Goal: Information Seeking & Learning: Learn about a topic

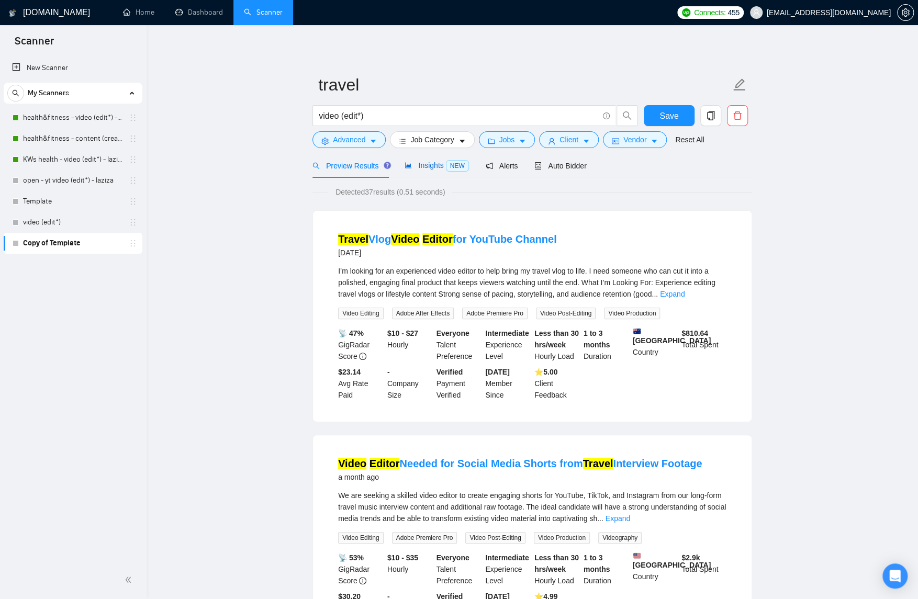
click at [436, 164] on span "Insights NEW" at bounding box center [437, 165] width 64 height 8
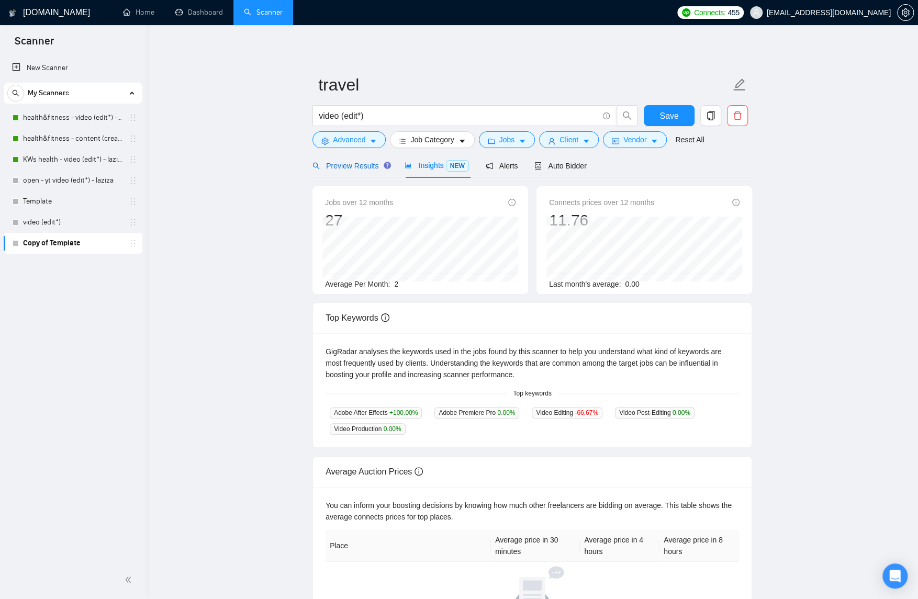
drag, startPoint x: 364, startPoint y: 163, endPoint x: 215, endPoint y: 265, distance: 181.2
click at [364, 163] on span "Preview Results" at bounding box center [350, 166] width 75 height 8
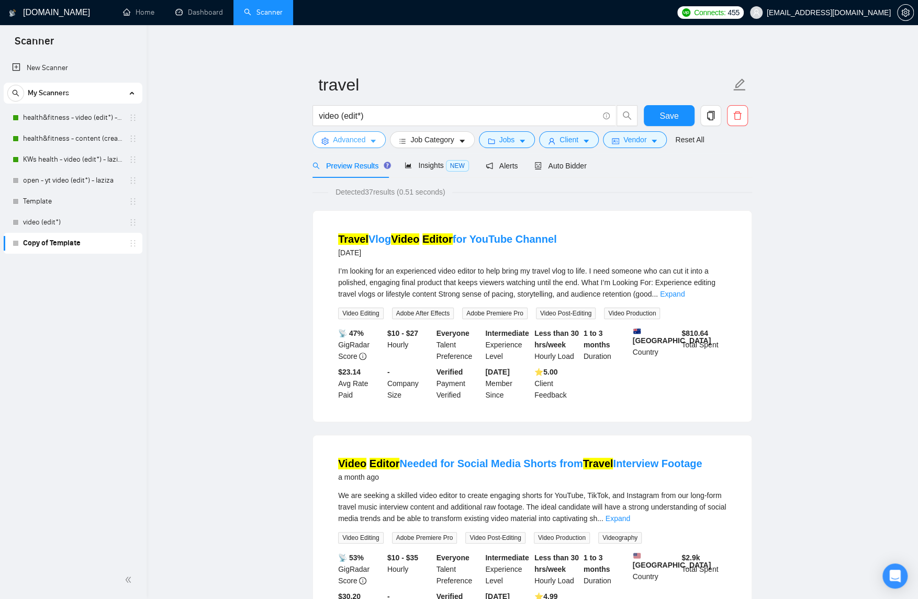
click at [374, 145] on button "Advanced" at bounding box center [349, 139] width 73 height 17
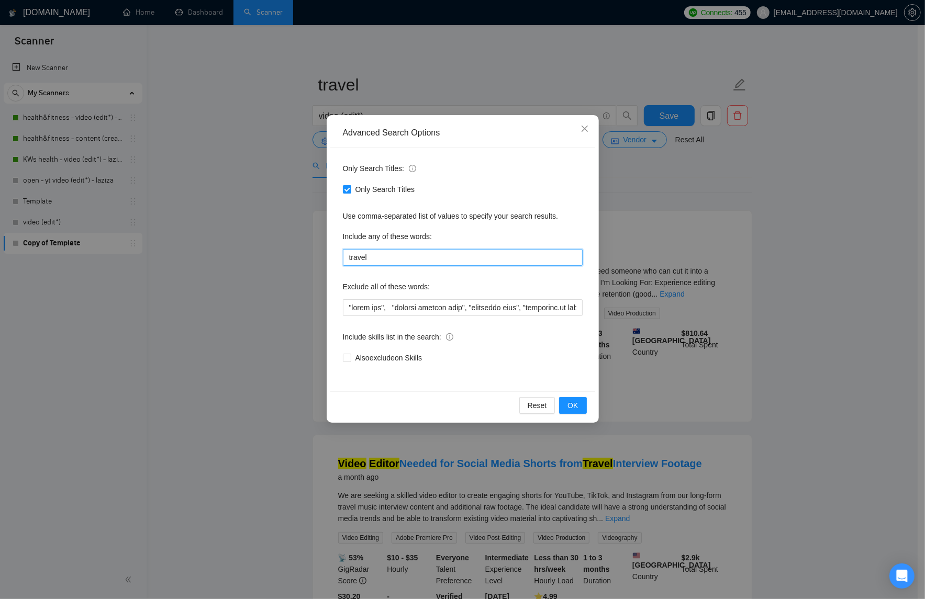
click at [403, 255] on input "travel" at bounding box center [463, 257] width 240 height 17
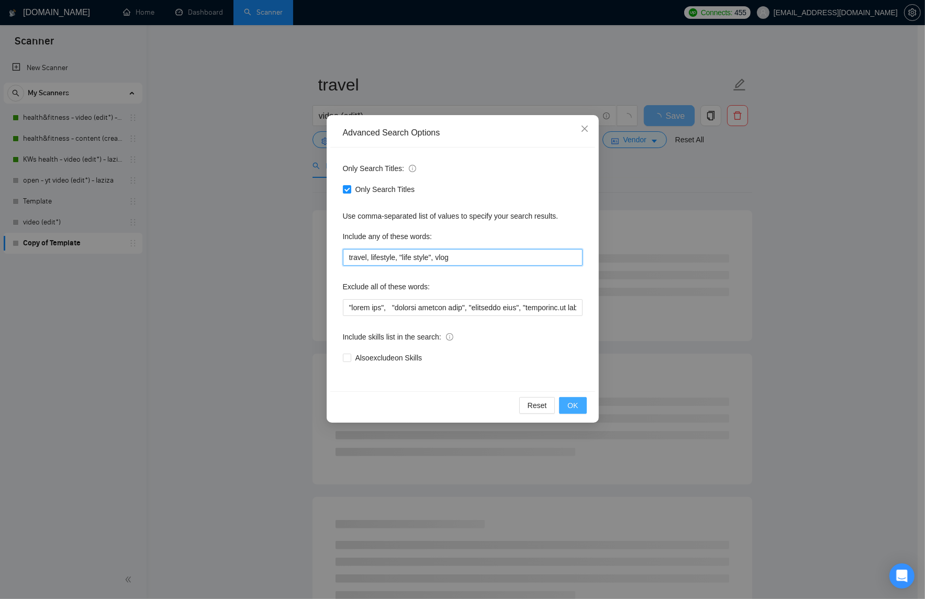
type input "travel, lifestyle, "life style", vlog"
click at [577, 403] on span "OK" at bounding box center [572, 406] width 10 height 12
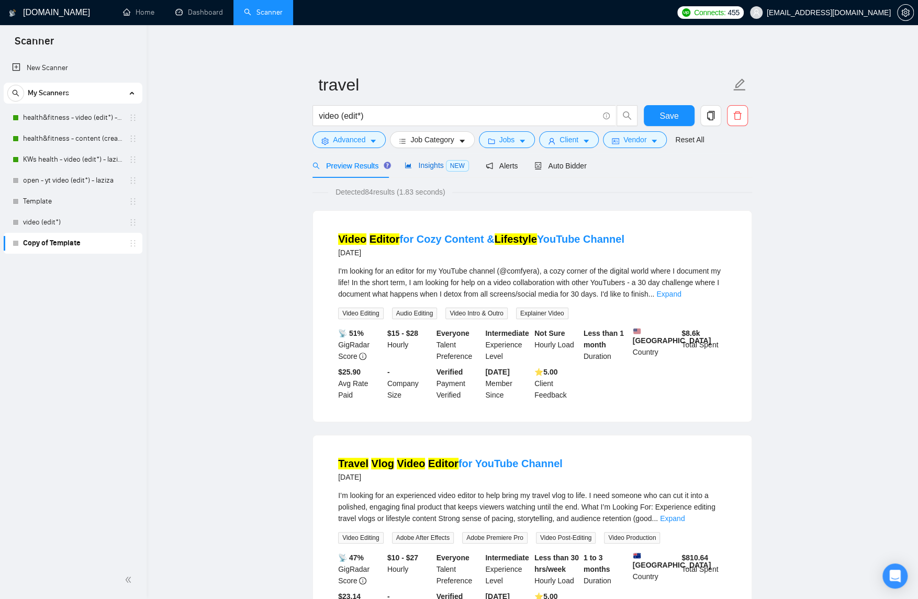
click at [426, 165] on span "Insights NEW" at bounding box center [437, 165] width 64 height 8
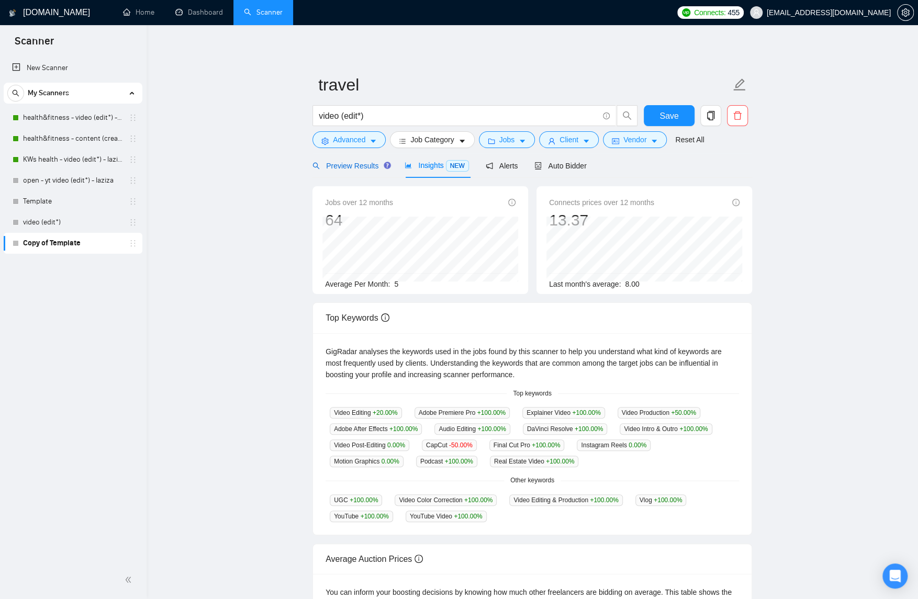
click at [337, 168] on span "Preview Results" at bounding box center [350, 166] width 75 height 8
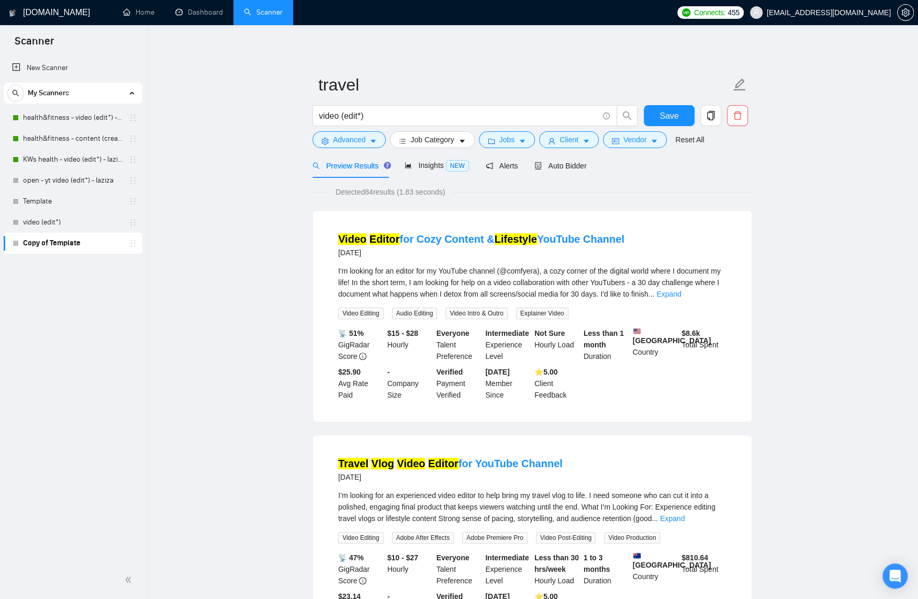
click at [714, 298] on div "I'm looking for an editor for my YouTube channel (@comfyera), a cozy corner of …" at bounding box center [532, 282] width 388 height 35
click at [681, 295] on link "Expand" at bounding box center [668, 294] width 25 height 8
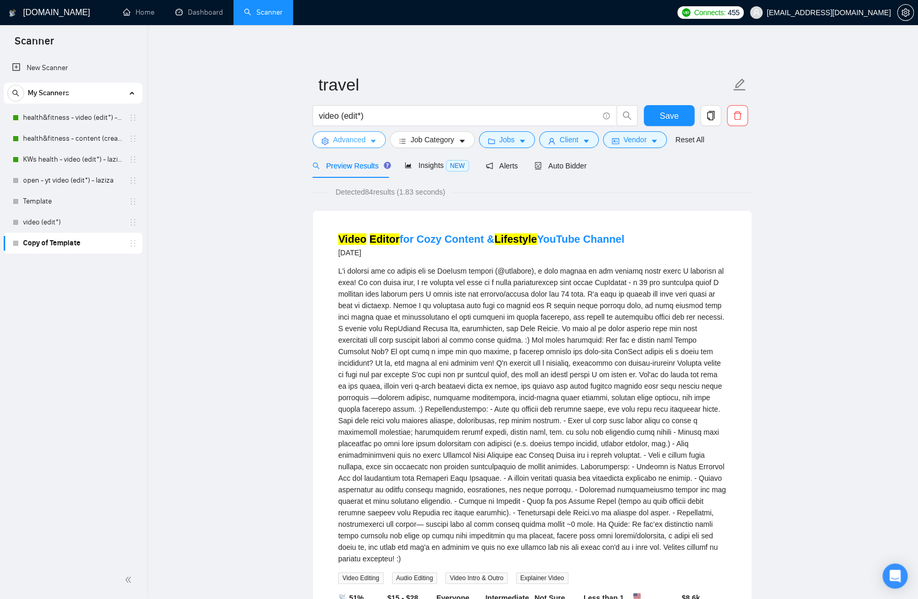
click at [372, 146] on button "Advanced" at bounding box center [349, 139] width 73 height 17
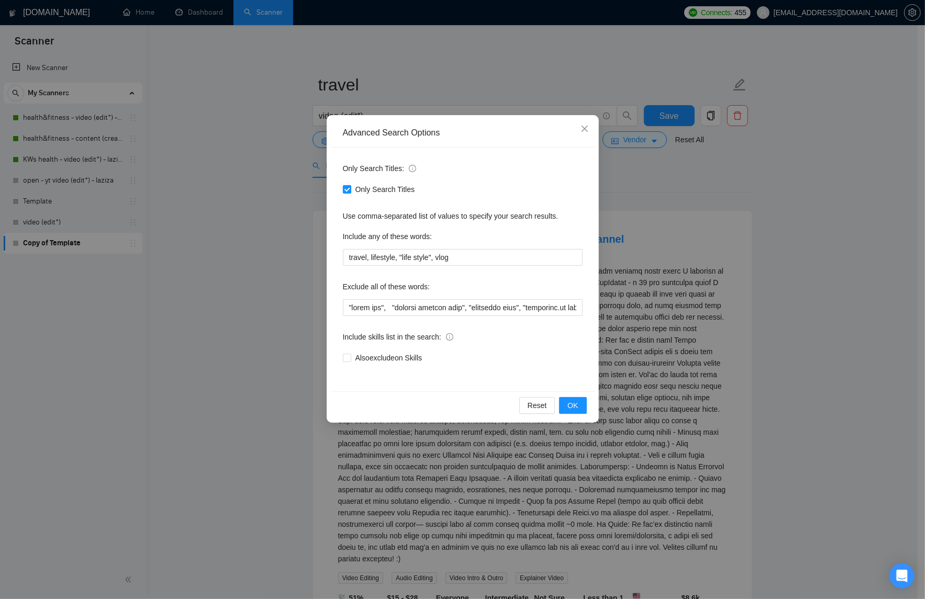
click at [344, 190] on input "Only Search Titles" at bounding box center [346, 188] width 7 height 7
checkbox input "false"
click at [578, 407] on span "OK" at bounding box center [572, 406] width 10 height 12
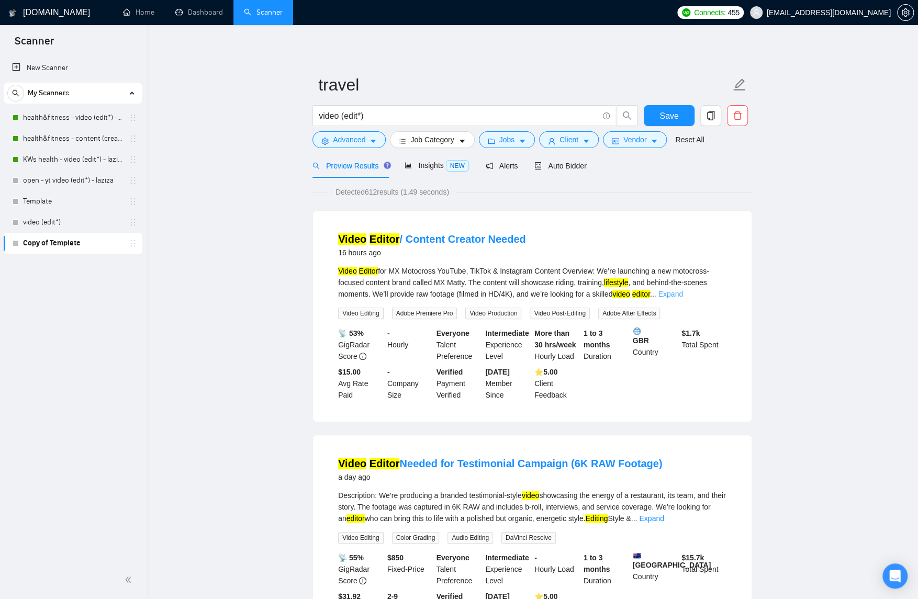
click at [683, 296] on link "Expand" at bounding box center [670, 294] width 25 height 8
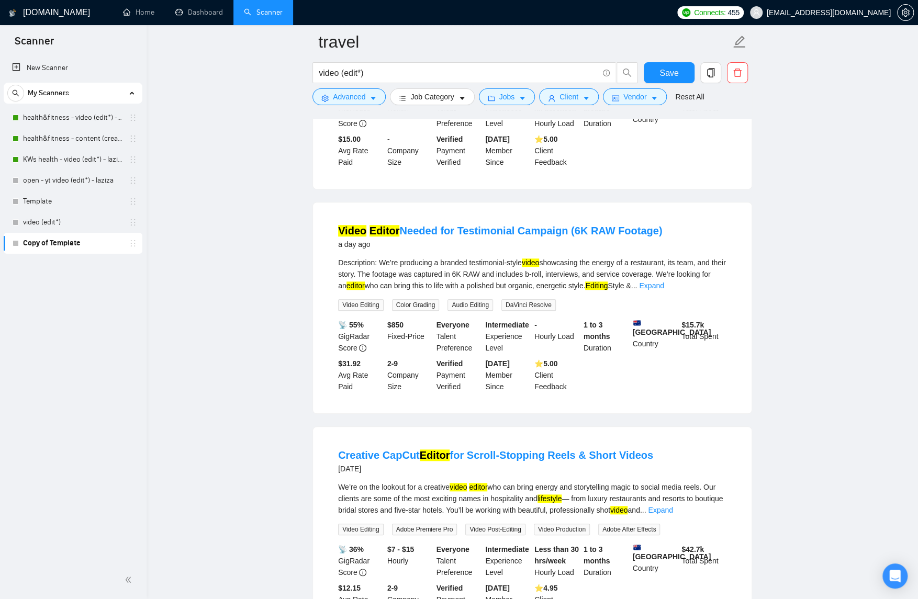
scroll to position [411, 0]
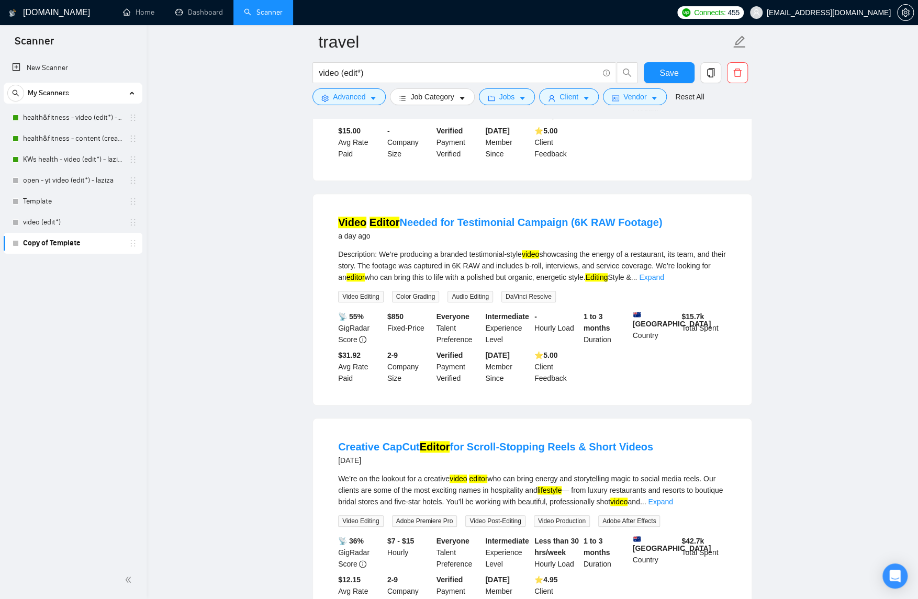
drag, startPoint x: 711, startPoint y: 288, endPoint x: 521, endPoint y: 324, distance: 193.3
click at [664, 282] on link "Expand" at bounding box center [651, 277] width 25 height 8
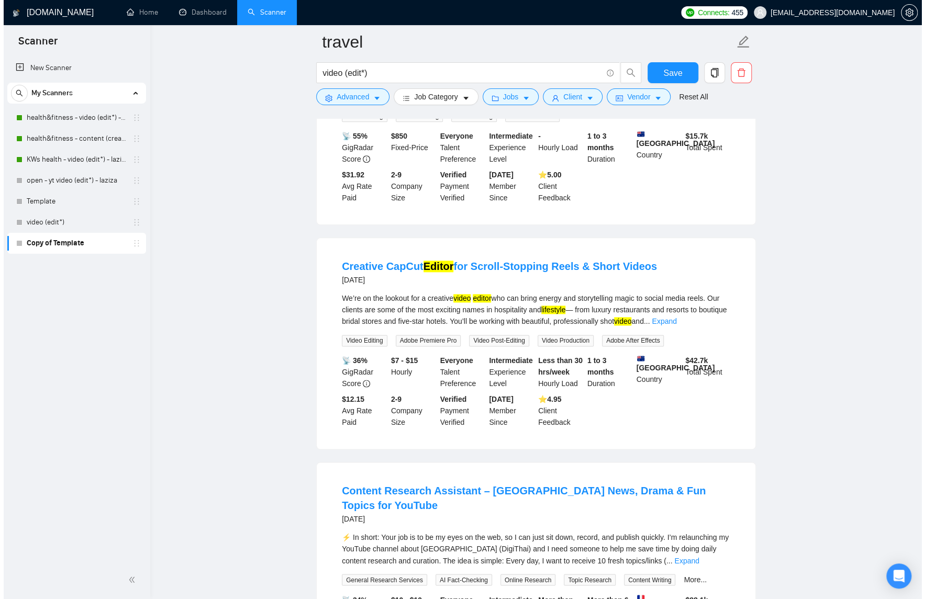
scroll to position [708, 0]
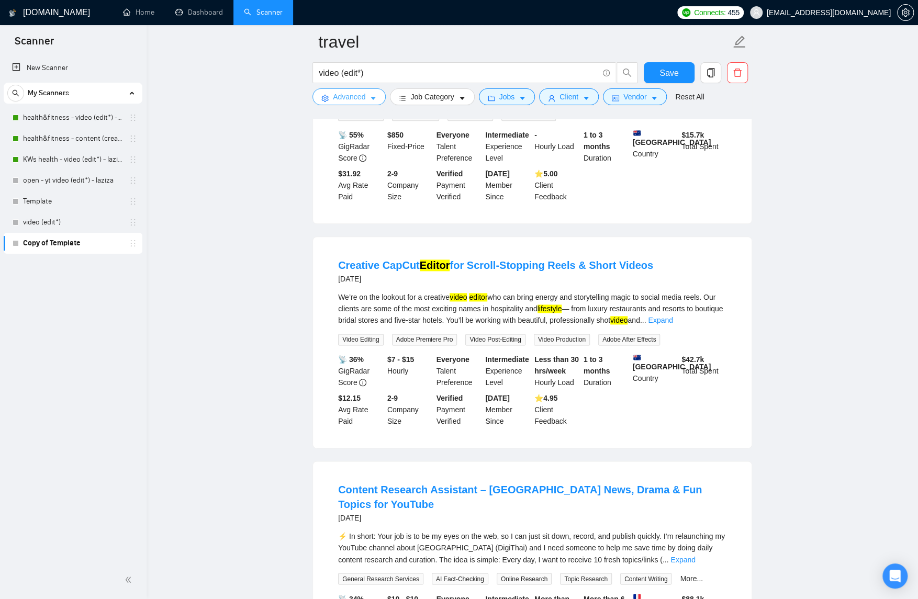
click at [373, 101] on icon "caret-down" at bounding box center [373, 98] width 7 height 7
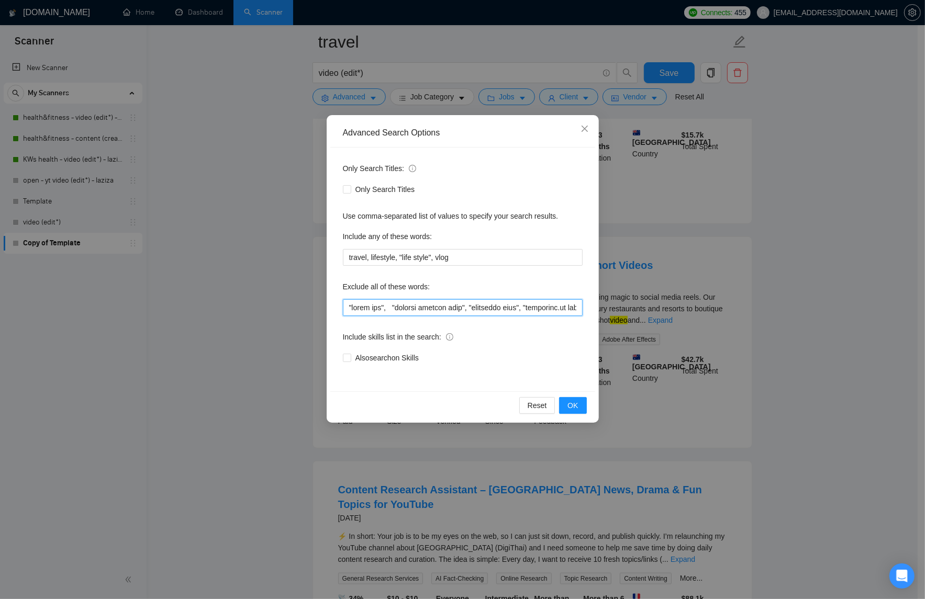
click at [516, 309] on input "text" at bounding box center [463, 307] width 240 height 17
drag, startPoint x: 460, startPoint y: 256, endPoint x: 344, endPoint y: 260, distance: 115.7
click at [344, 260] on input "travel, lifestyle, "life style", vlog" at bounding box center [463, 257] width 240 height 17
click at [368, 311] on input "text" at bounding box center [463, 307] width 240 height 17
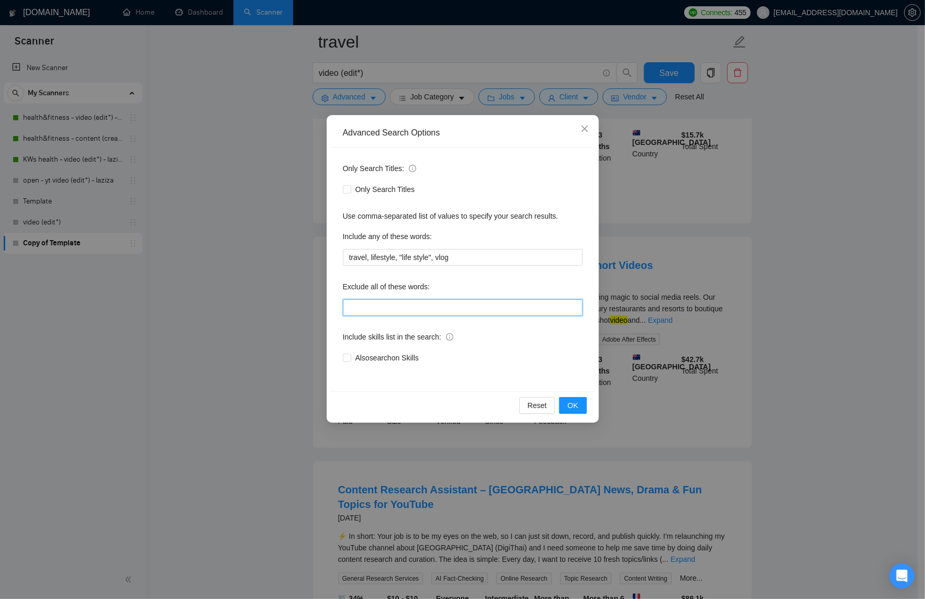
paste input "podcast, whiteboard, guitar, (crypto*) "video ads", vsl, "davinci resolve only"…"
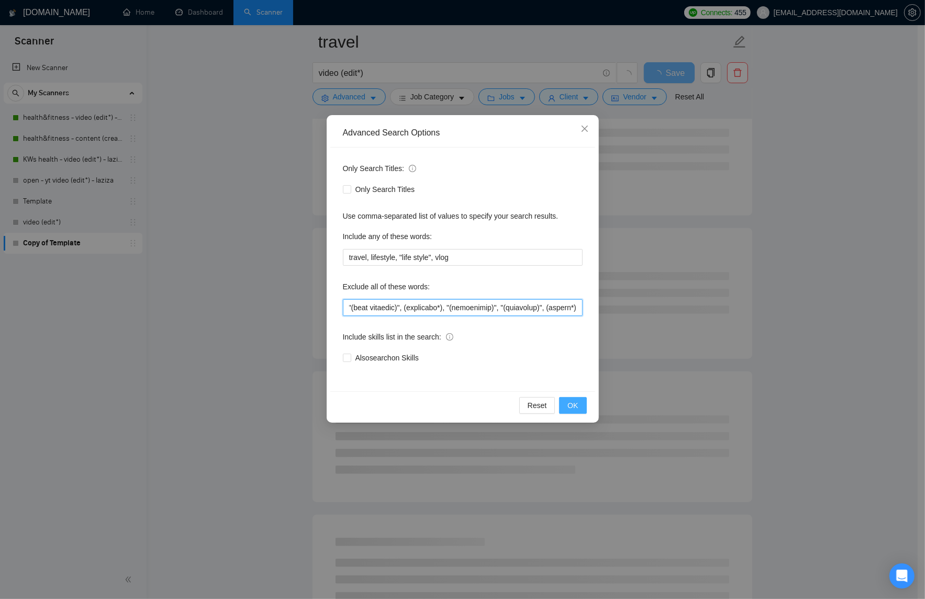
type input "podcast, whiteboard, guitar, (crypto*) "video ads", vsl, "davinci resolve only"…"
click at [574, 405] on span "OK" at bounding box center [572, 406] width 10 height 12
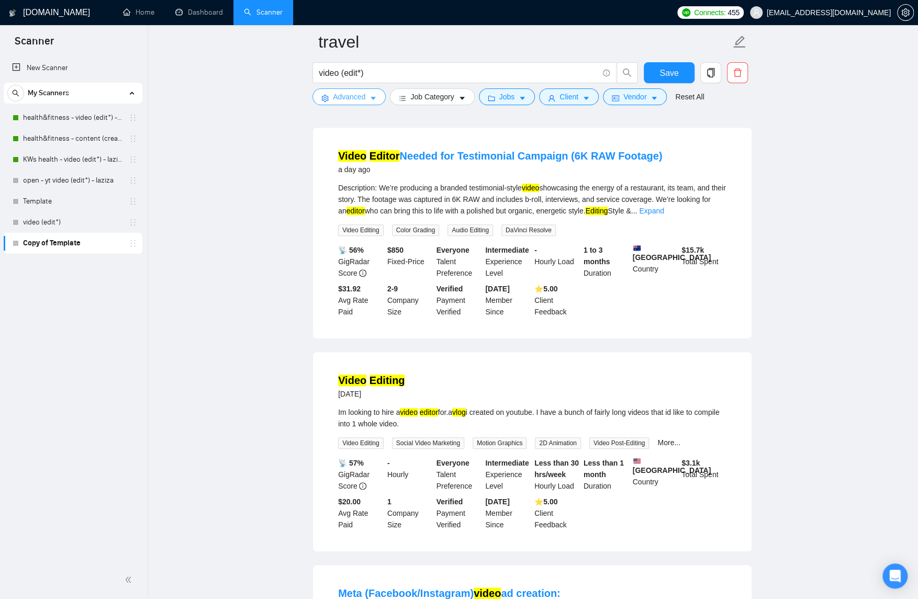
scroll to position [0, 0]
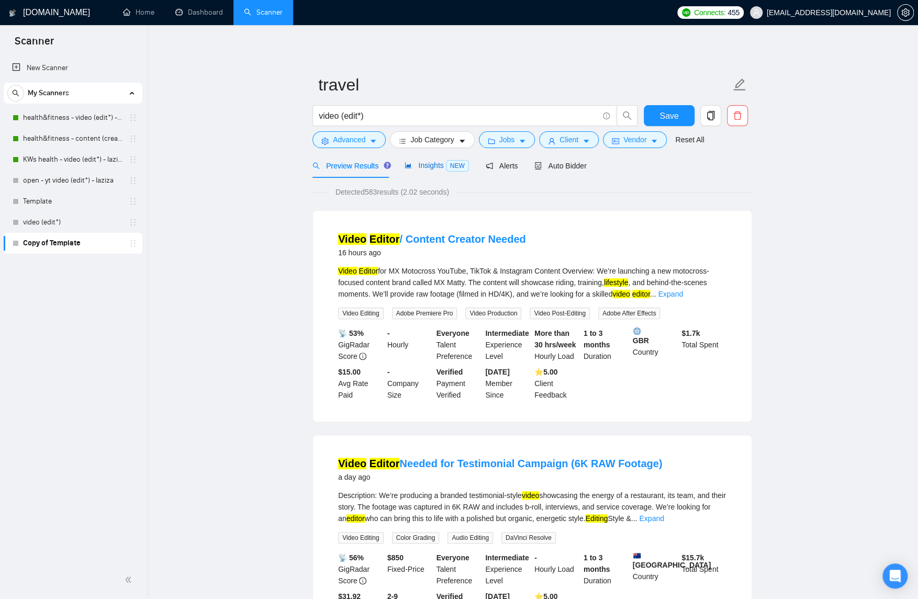
click at [433, 161] on span "Insights NEW" at bounding box center [437, 165] width 64 height 8
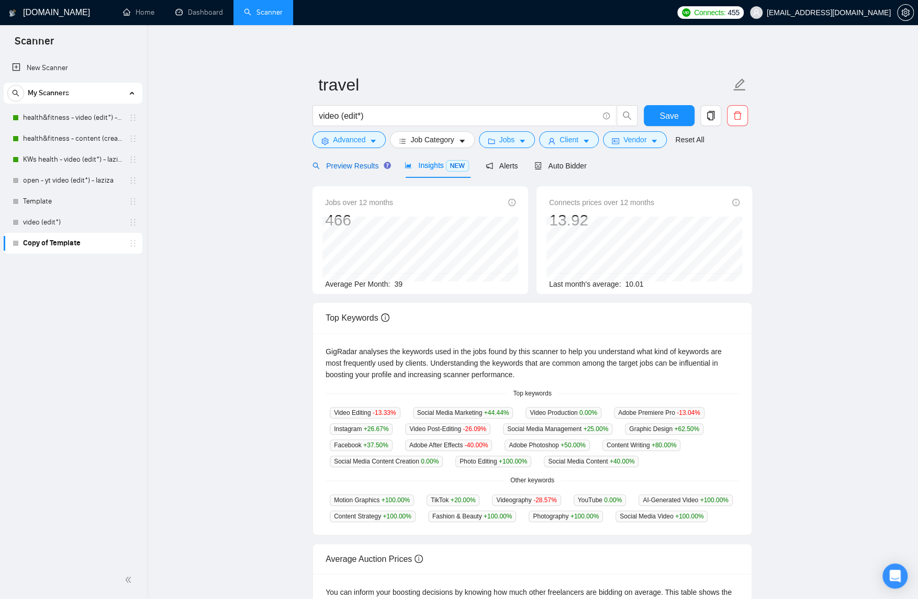
click at [328, 169] on span "Preview Results" at bounding box center [350, 166] width 75 height 8
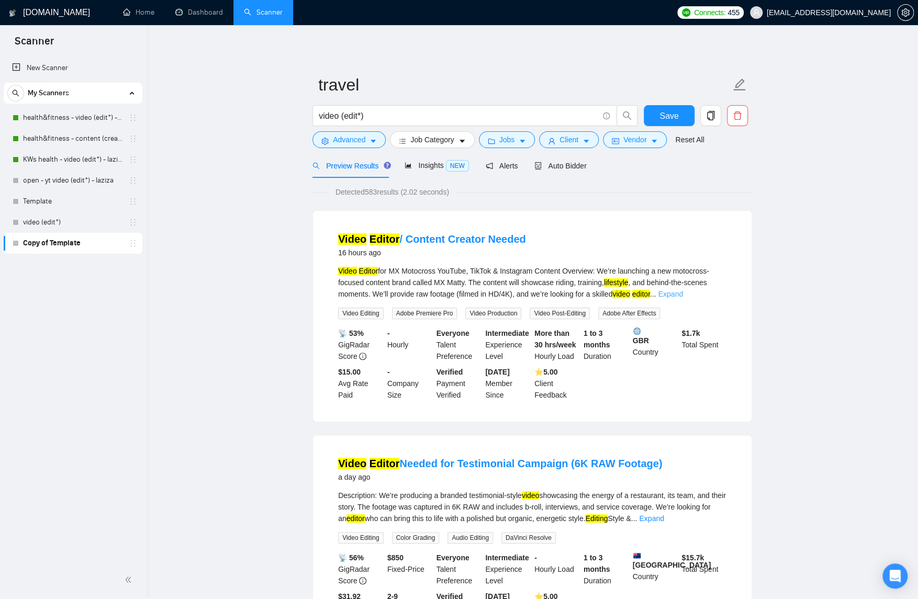
click at [683, 295] on link "Expand" at bounding box center [670, 294] width 25 height 8
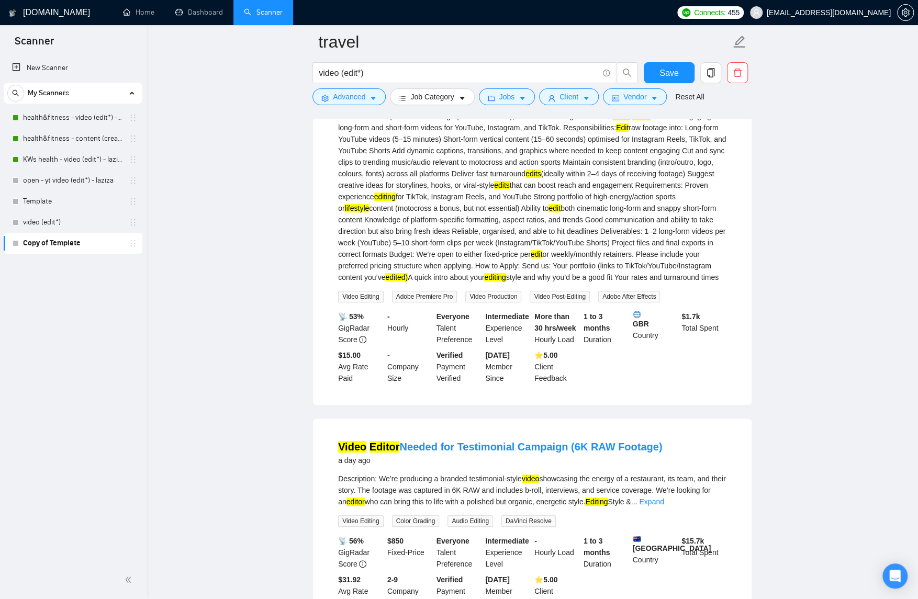
scroll to position [218, 0]
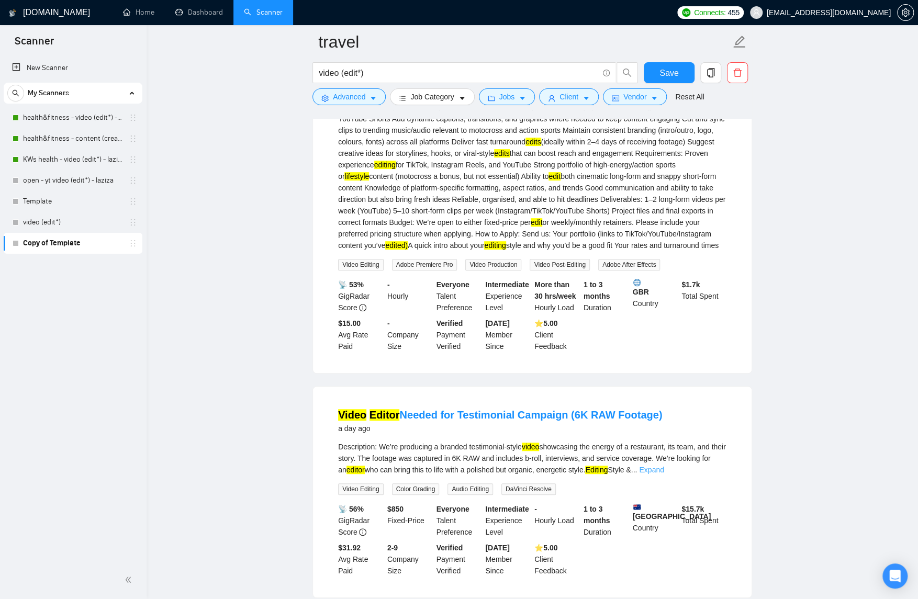
click at [664, 474] on link "Expand" at bounding box center [651, 470] width 25 height 8
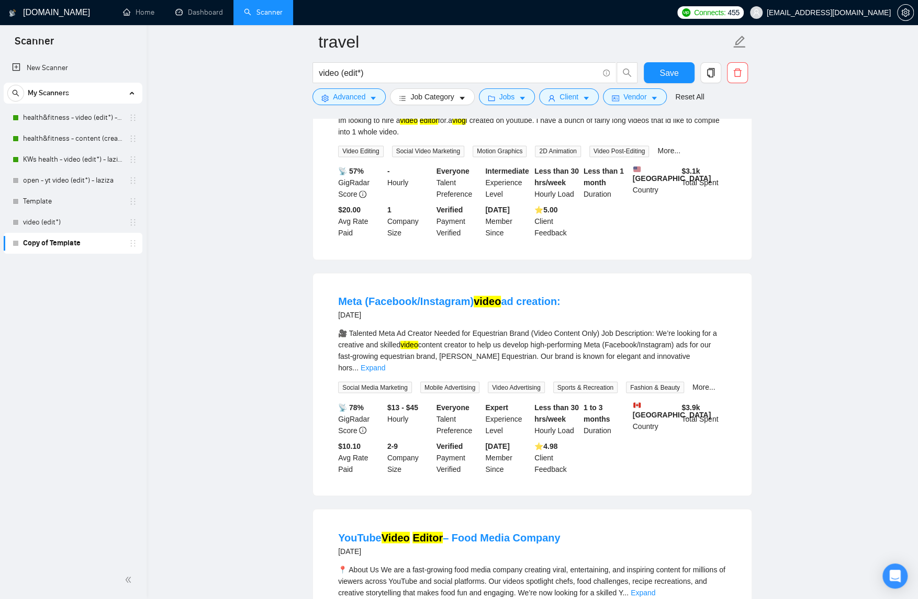
scroll to position [1013, 0]
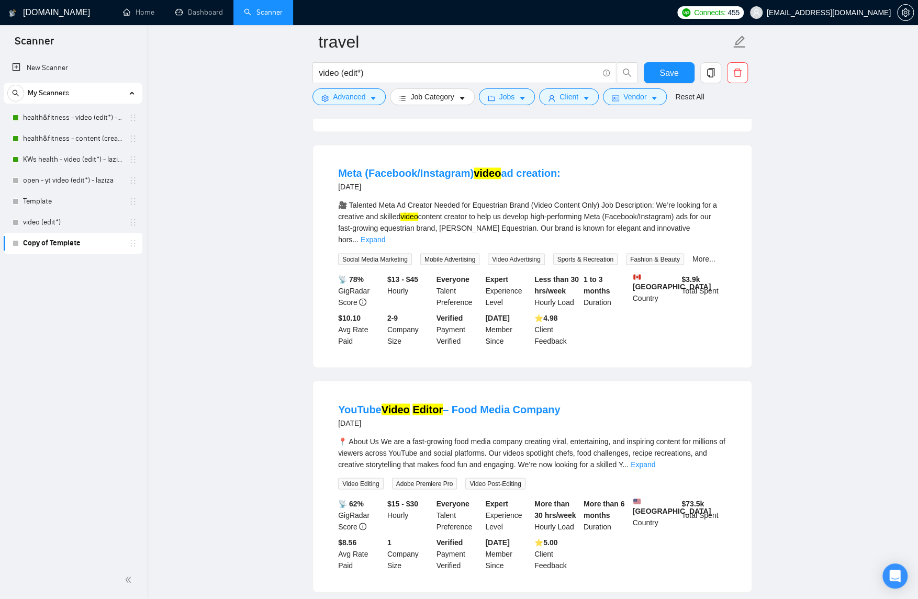
click at [385, 244] on link "Expand" at bounding box center [373, 240] width 25 height 8
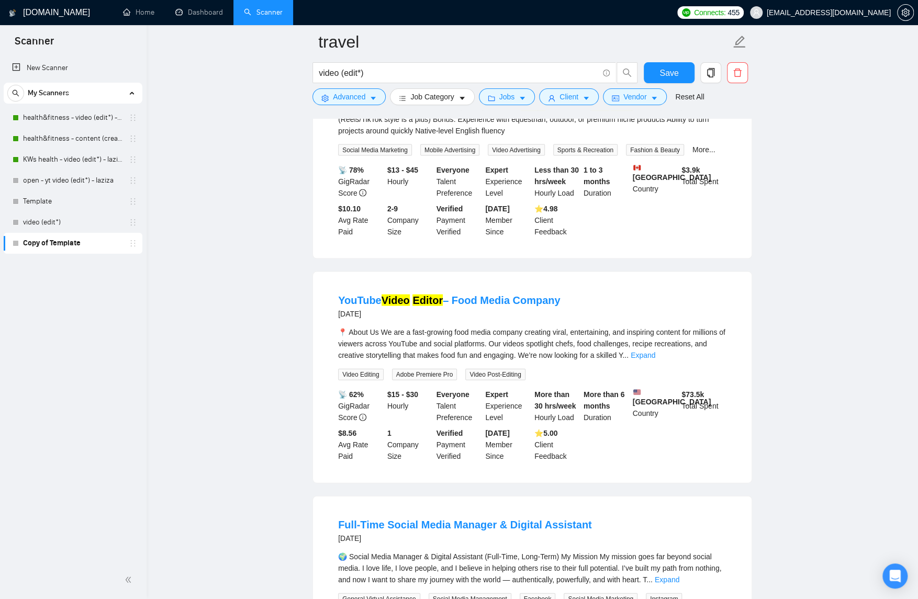
scroll to position [1242, 0]
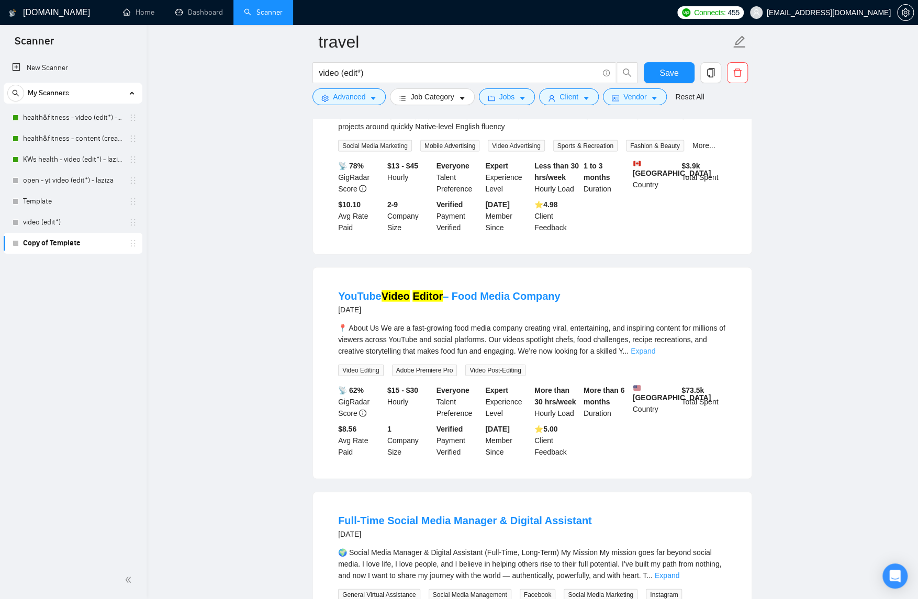
click at [655, 355] on link "Expand" at bounding box center [643, 351] width 25 height 8
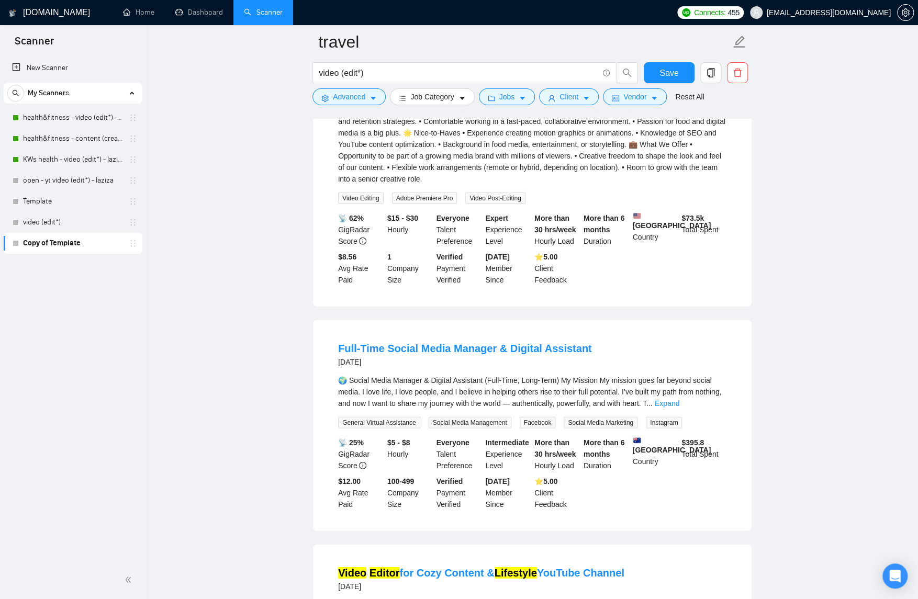
scroll to position [1752, 0]
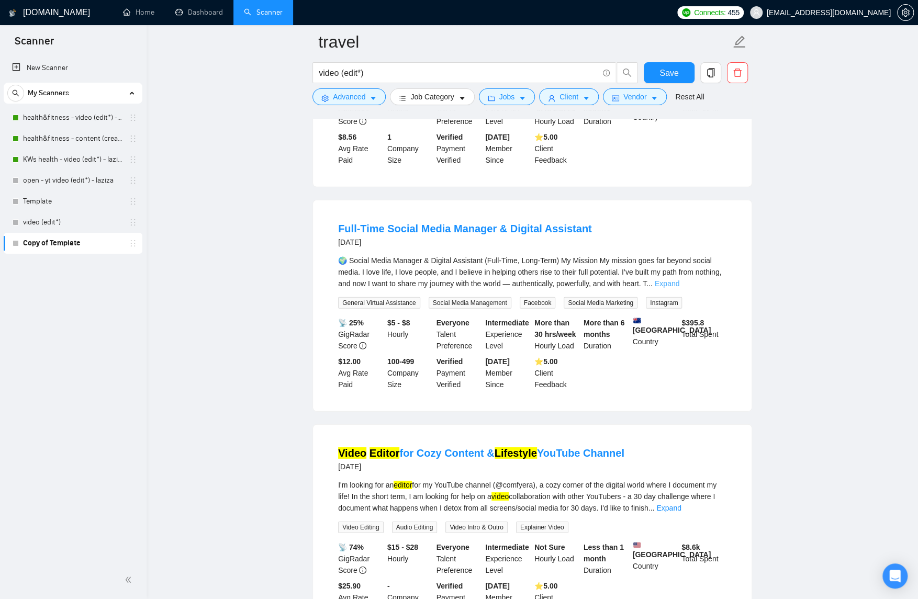
click at [679, 288] on link "Expand" at bounding box center [667, 284] width 25 height 8
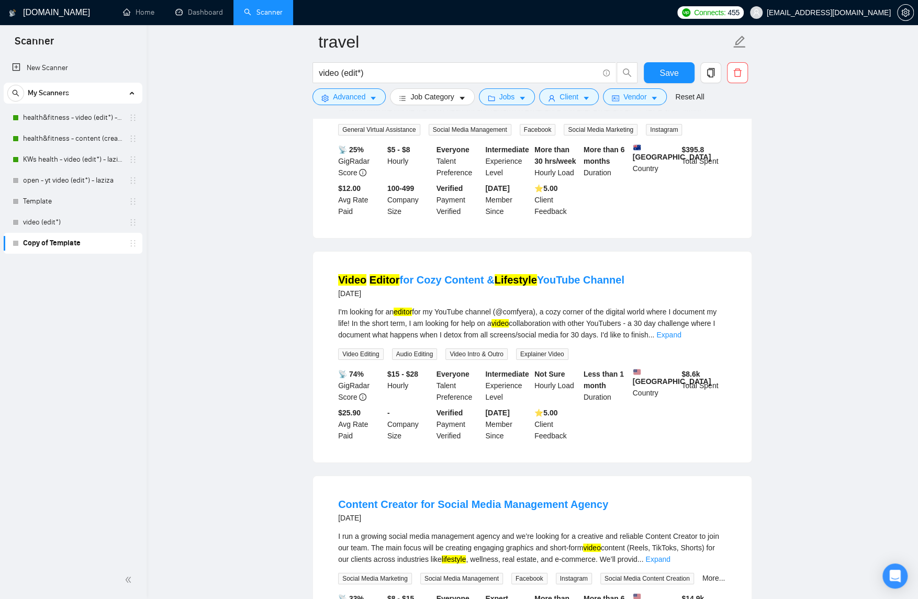
scroll to position [2284, 0]
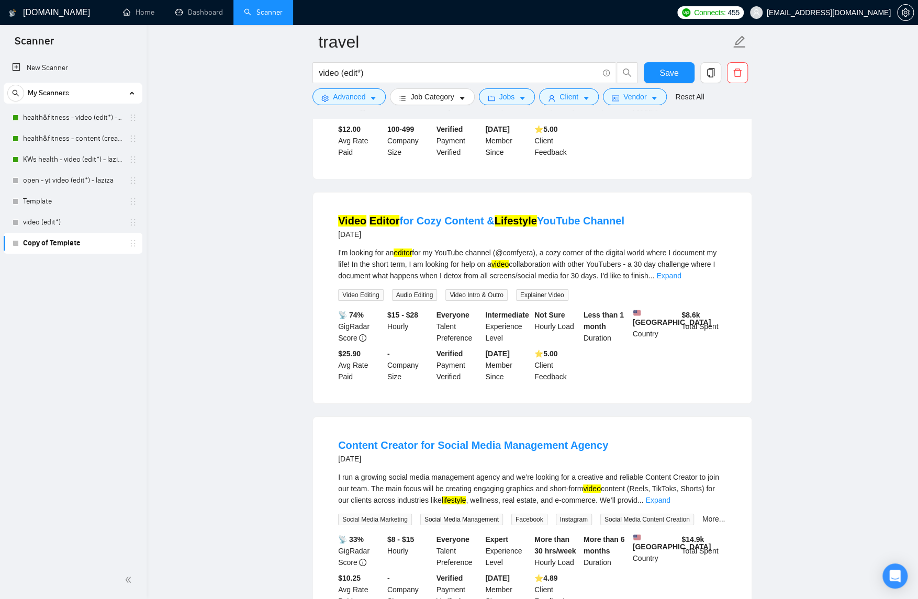
click at [714, 282] on div "I'm looking for an editor for my YouTube channel (@comfyera), a cozy corner of …" at bounding box center [532, 264] width 388 height 35
click at [681, 280] on link "Expand" at bounding box center [668, 276] width 25 height 8
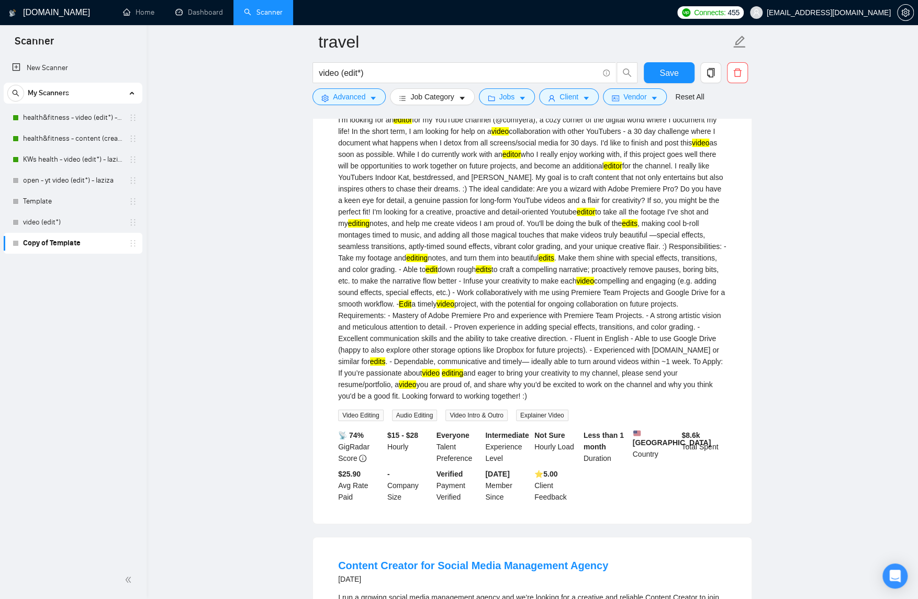
scroll to position [2427, 0]
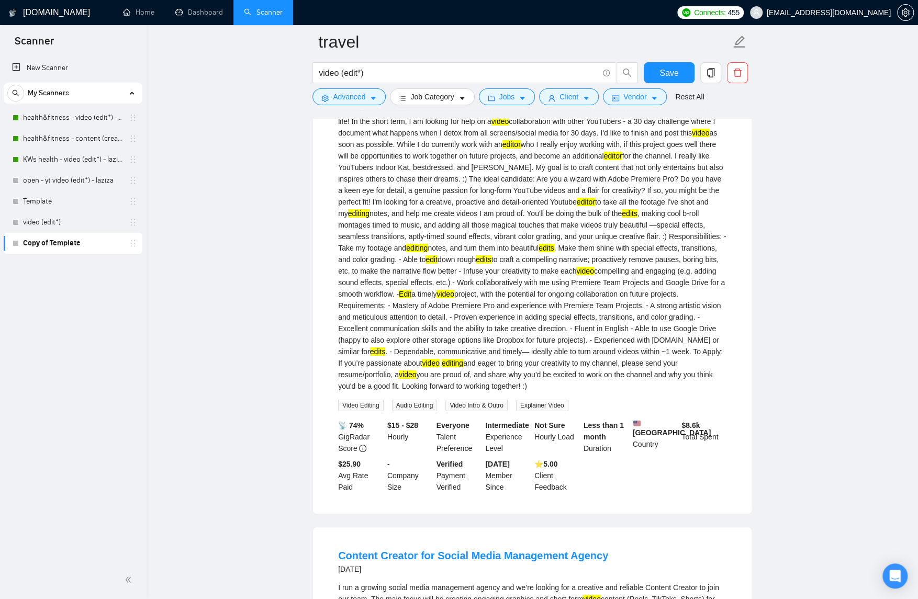
drag, startPoint x: 506, startPoint y: 208, endPoint x: 542, endPoint y: 209, distance: 36.1
click at [542, 209] on div "I'm looking for an editor for my YouTube channel (@comfyera), a cozy corner of …" at bounding box center [532, 248] width 388 height 288
copy div "@comfyera"
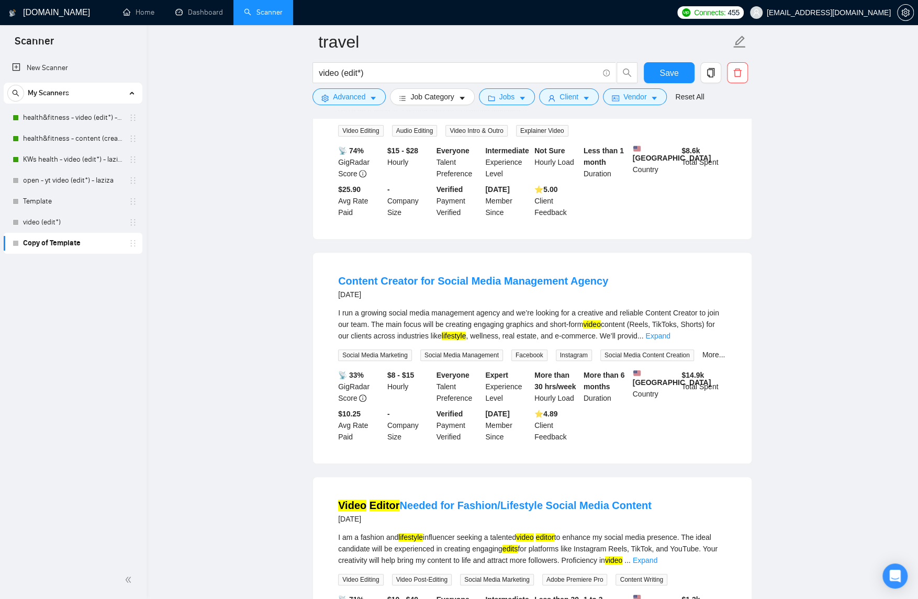
scroll to position [2754, 0]
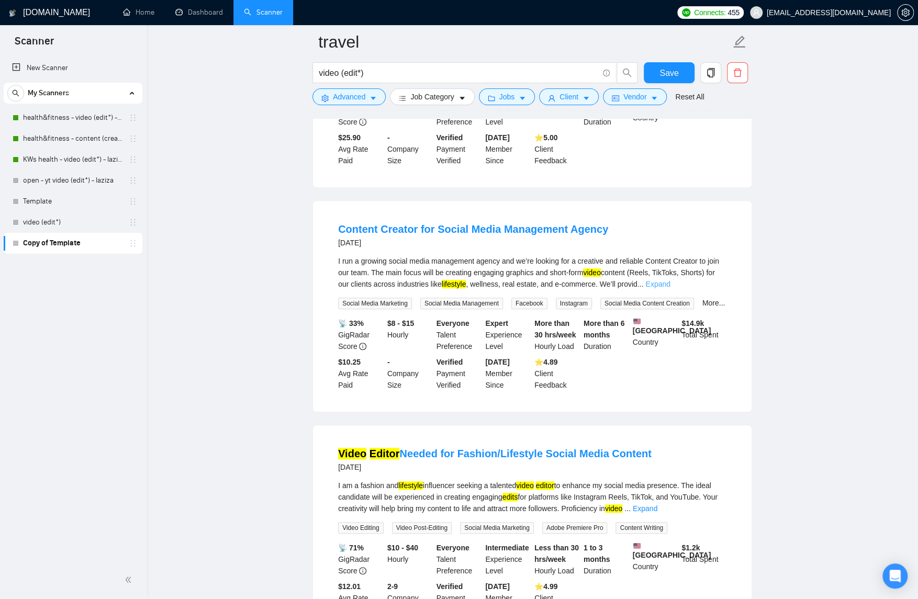
click at [670, 288] on link "Expand" at bounding box center [657, 284] width 25 height 8
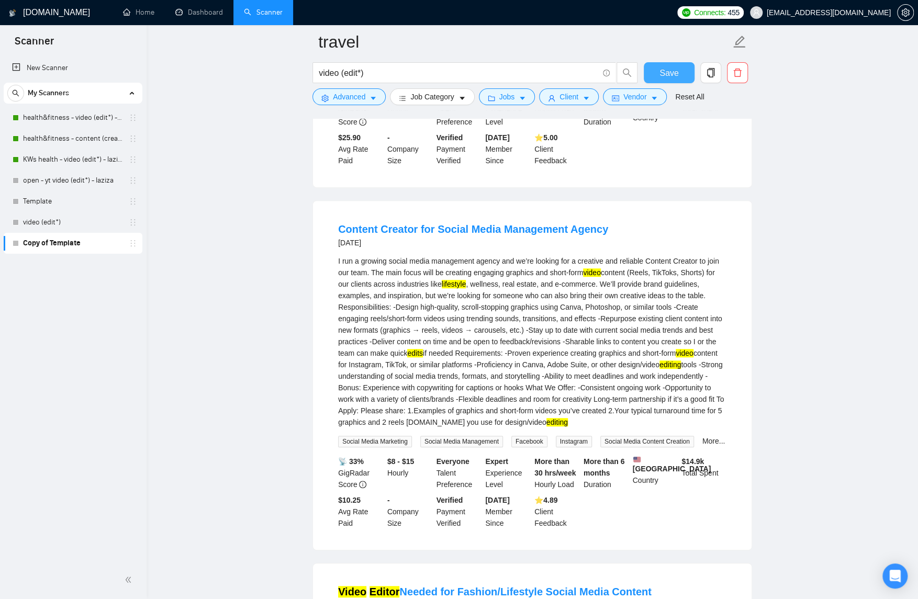
click at [683, 77] on button "Save" at bounding box center [669, 72] width 51 height 21
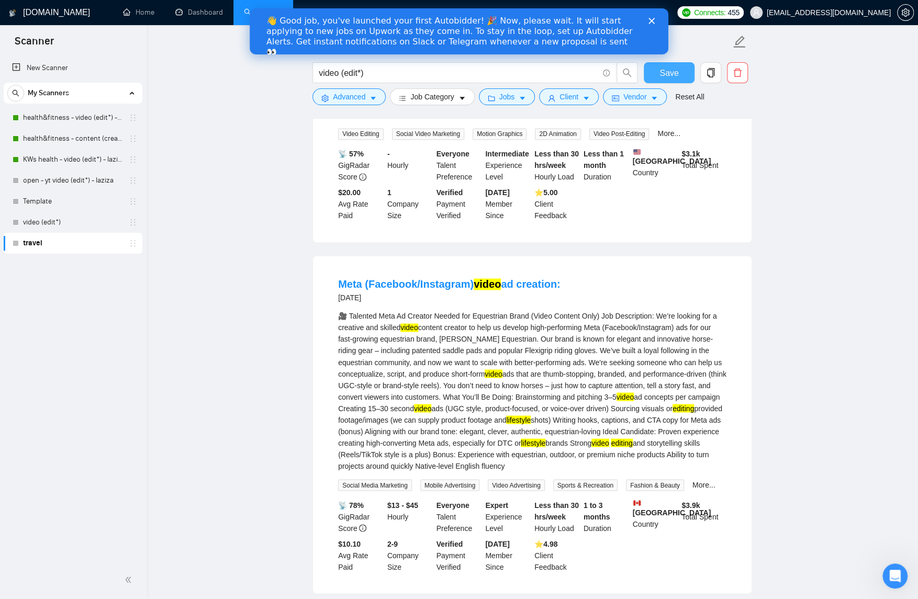
scroll to position [0, 0]
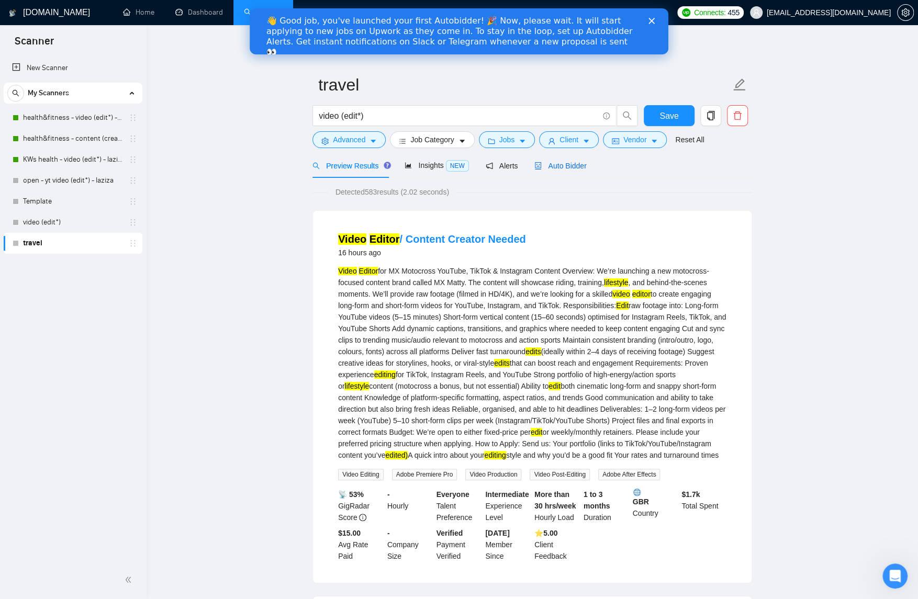
click at [573, 167] on span "Auto Bidder" at bounding box center [560, 166] width 52 height 8
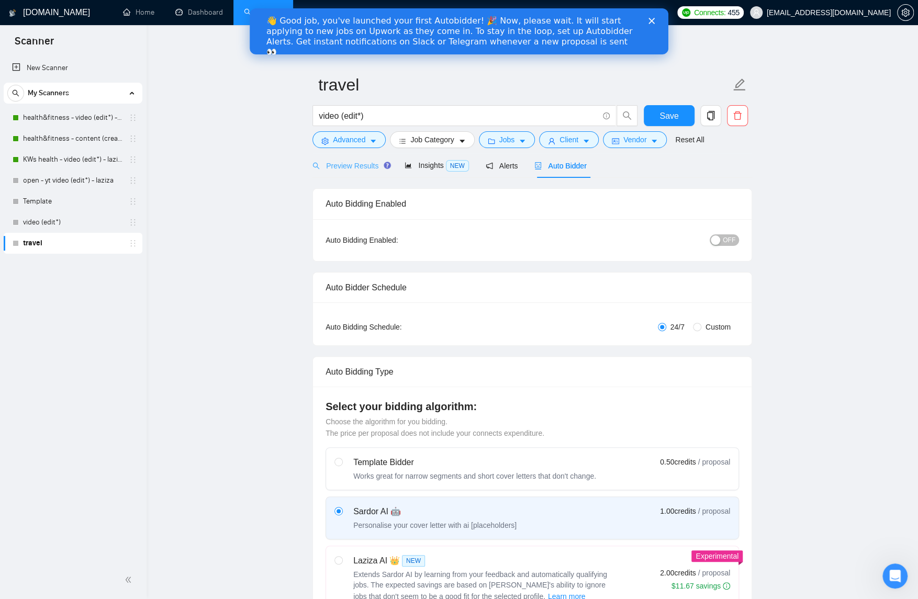
click at [339, 172] on div "Preview Results" at bounding box center [350, 165] width 75 height 25
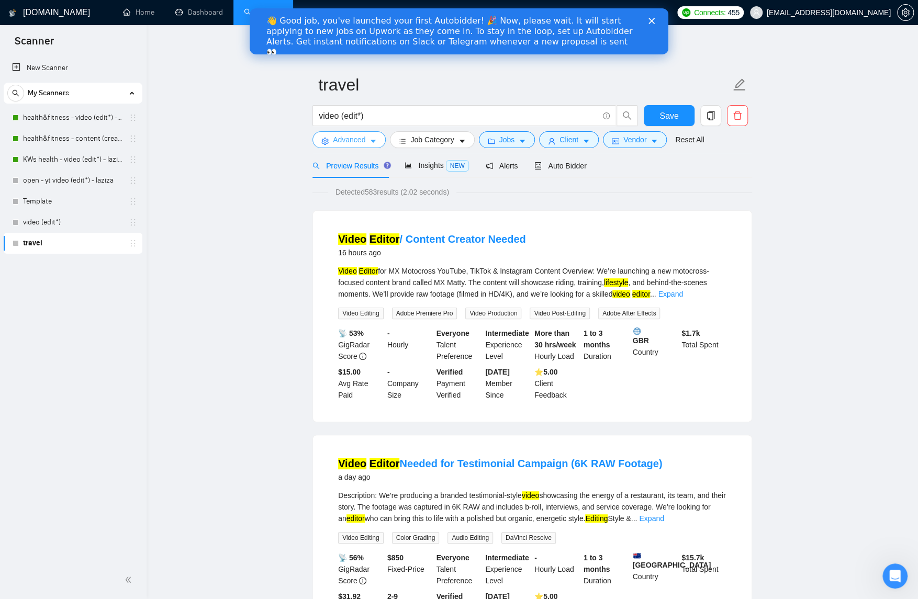
click at [377, 140] on icon "caret-down" at bounding box center [373, 141] width 7 height 7
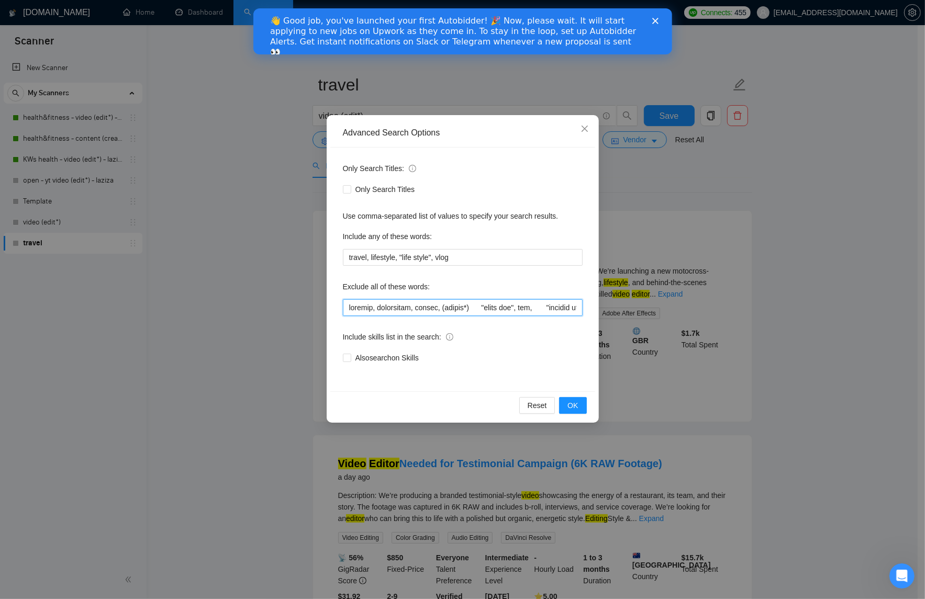
drag, startPoint x: 556, startPoint y: 310, endPoint x: 711, endPoint y: 334, distance: 156.3
click at [556, 310] on input "text" at bounding box center [463, 307] width 240 height 17
click at [574, 361] on div "Also search on Skills" at bounding box center [463, 358] width 240 height 12
drag, startPoint x: 564, startPoint y: 304, endPoint x: 922, endPoint y: 491, distance: 404.6
click at [564, 304] on input "text" at bounding box center [463, 307] width 240 height 17
